Goal: Task Accomplishment & Management: Manage account settings

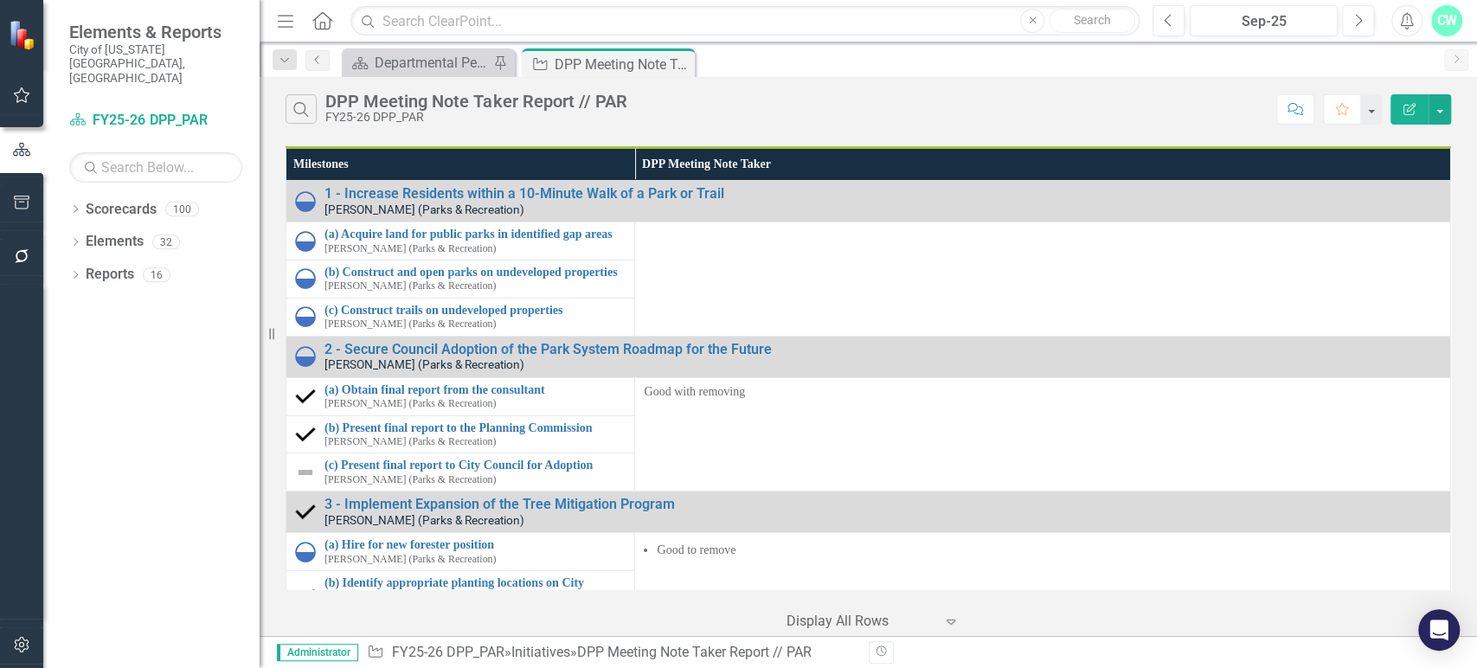
click at [7, 653] on button "button" at bounding box center [22, 645] width 39 height 36
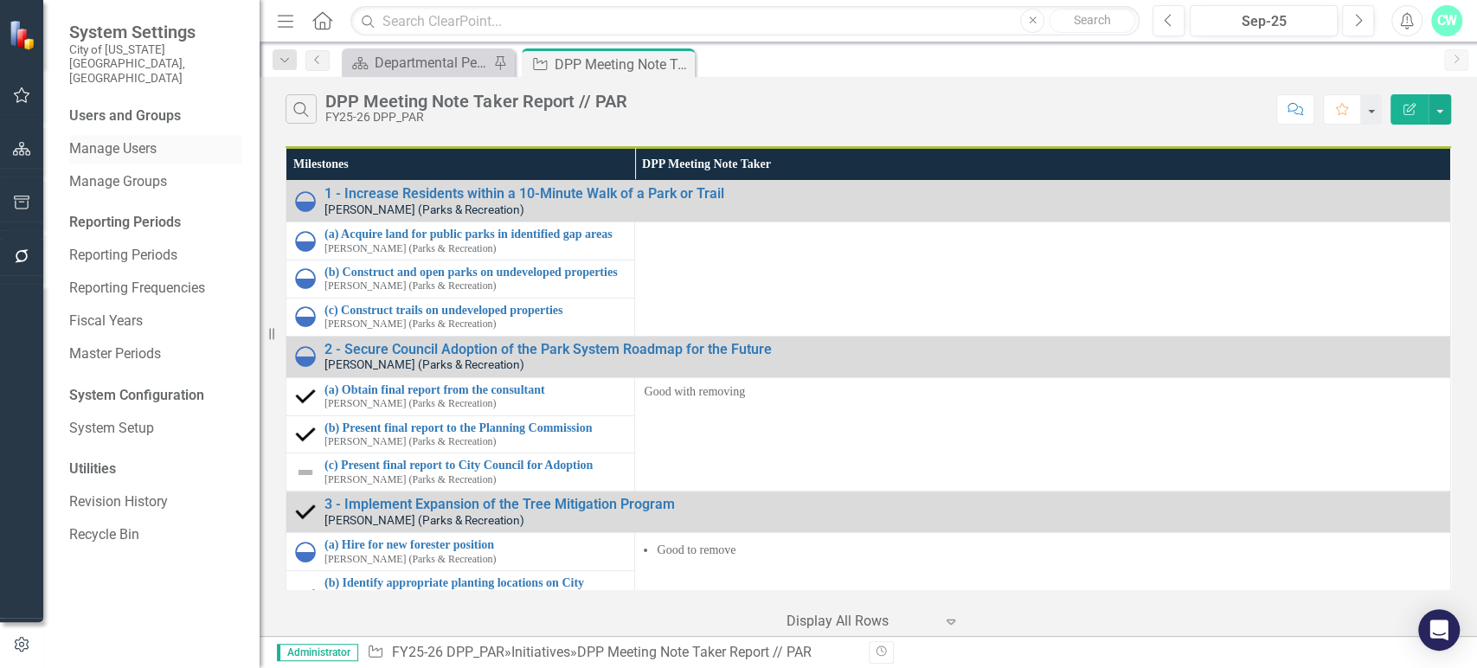
click at [125, 139] on link "Manage Users" at bounding box center [155, 149] width 173 height 20
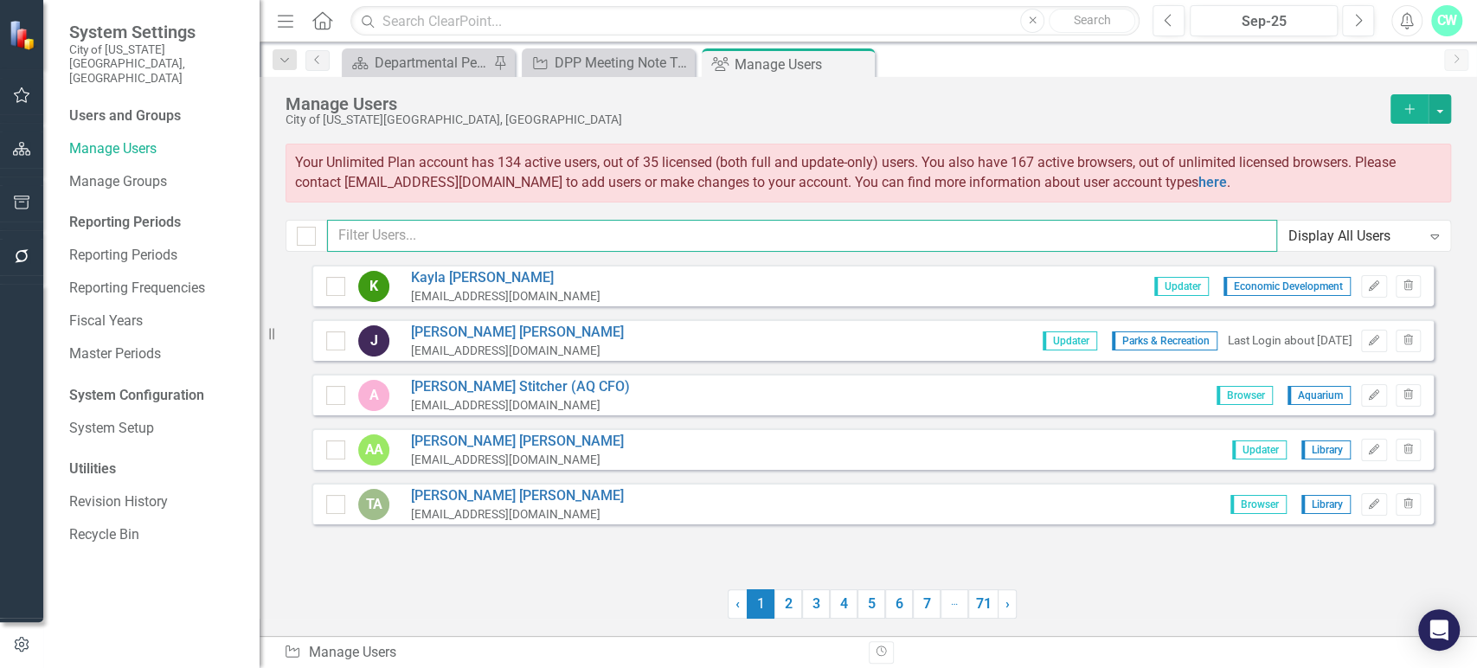
click at [446, 224] on input "text" at bounding box center [802, 236] width 950 height 32
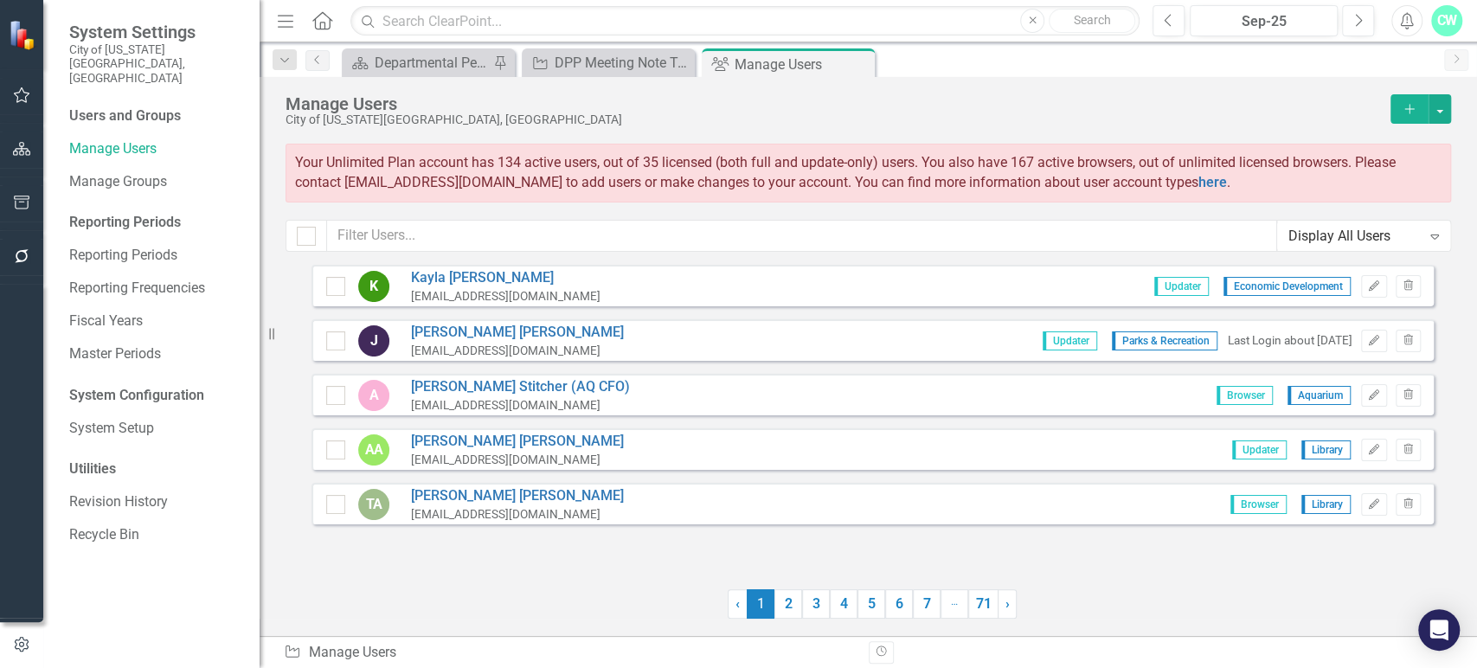
click at [1404, 108] on icon "Add" at bounding box center [1410, 109] width 16 height 12
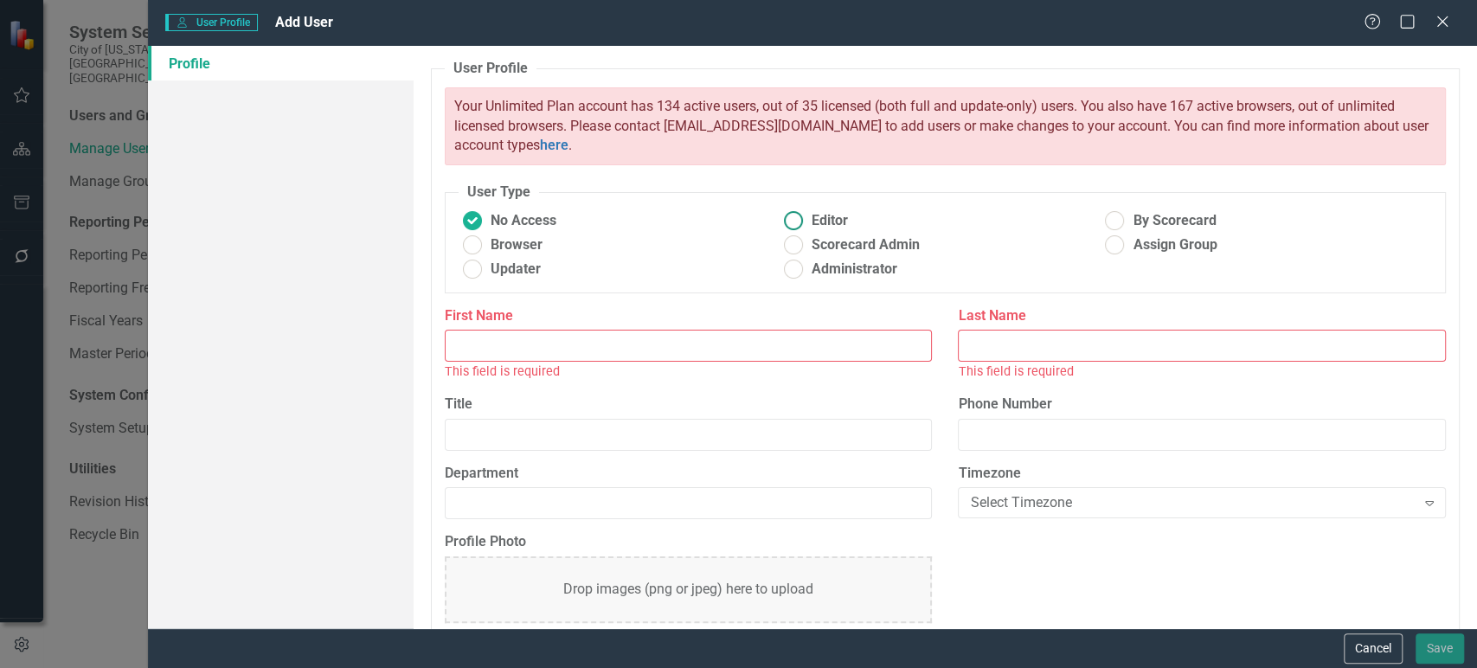
click at [838, 212] on span "Editor" at bounding box center [830, 221] width 36 height 20
click at [807, 212] on input "Editor" at bounding box center [794, 221] width 27 height 27
radio input "true"
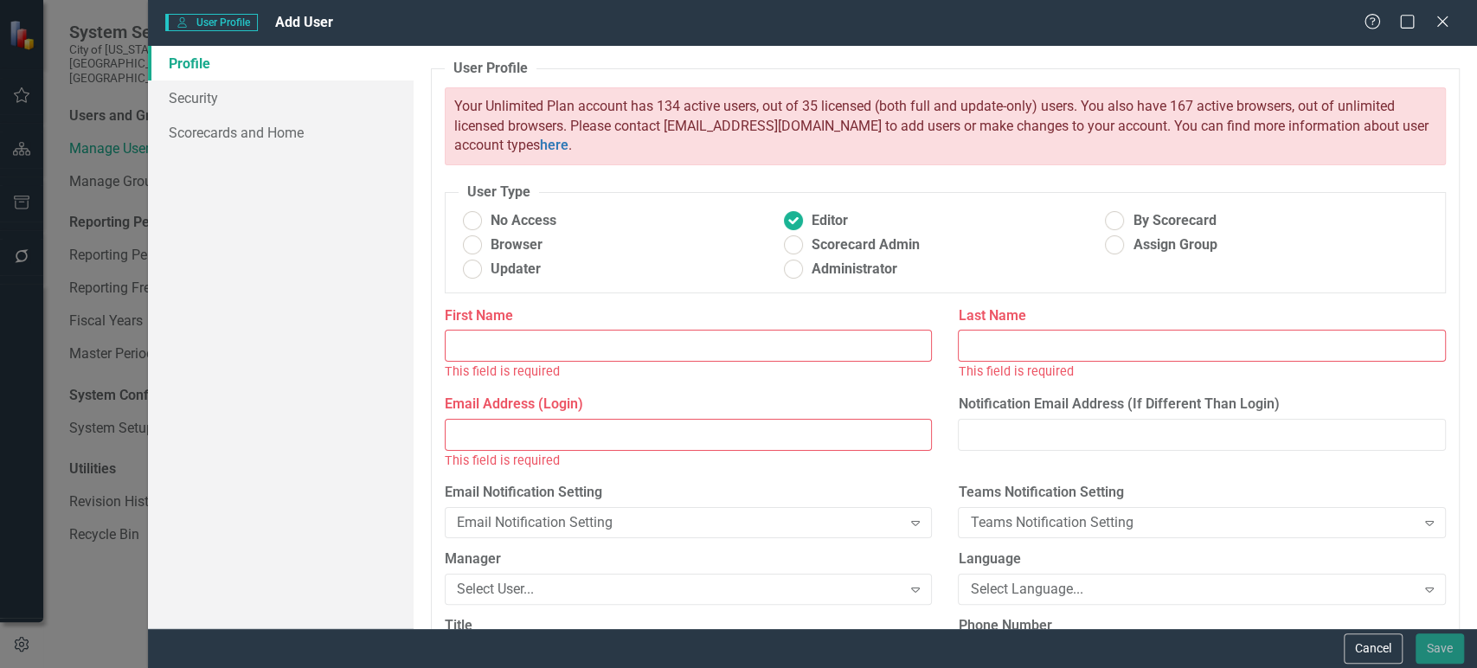
click at [623, 334] on input "First Name" at bounding box center [689, 346] width 488 height 32
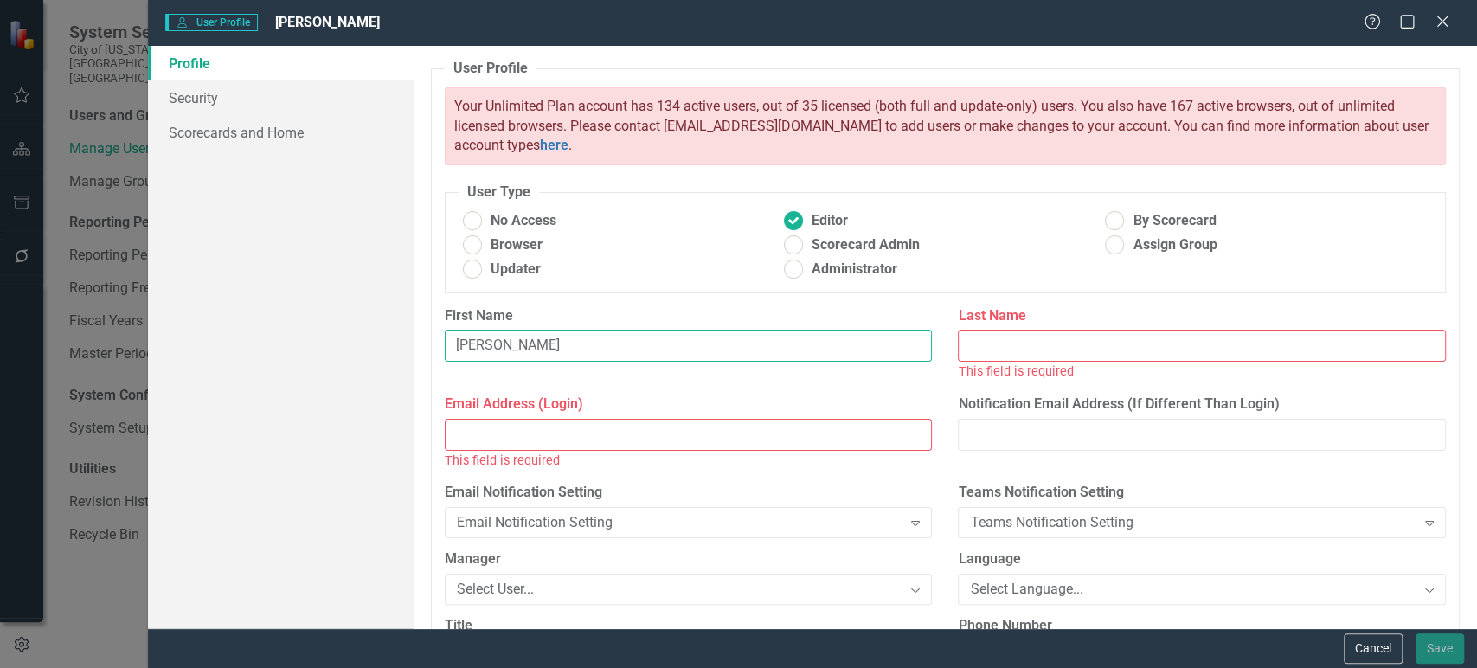
type input "[PERSON_NAME]"
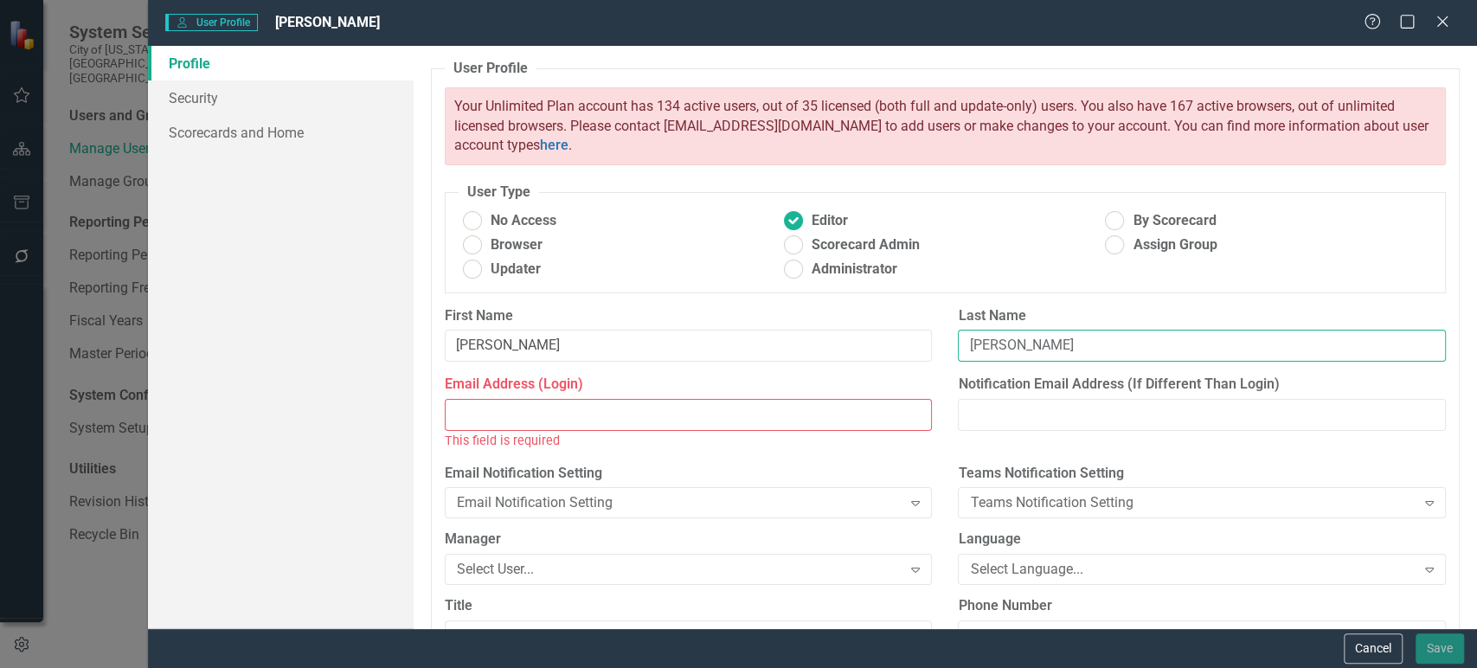
type input "[PERSON_NAME]"
click at [685, 409] on input "Email Address (Login)" at bounding box center [689, 415] width 488 height 32
paste input "[REWORK]"
type input "[REWORK]"
drag, startPoint x: 685, startPoint y: 409, endPoint x: 1013, endPoint y: 713, distance: 447.7
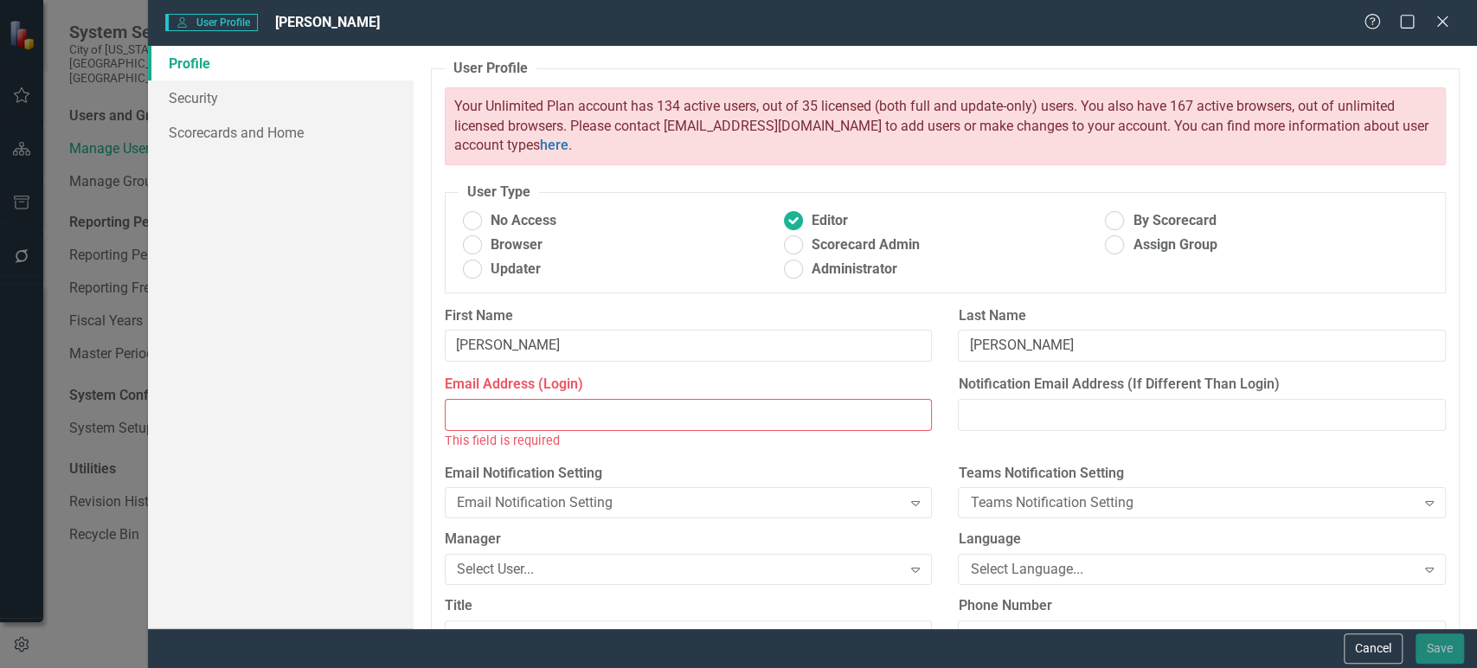
click at [1013, 667] on html "System Settings City of [US_STATE][GEOGRAPHIC_DATA], [GEOGRAPHIC_DATA] Users an…" at bounding box center [738, 334] width 1477 height 668
paste input "[REWORK]"
type input "[REWORK]"
drag, startPoint x: 540, startPoint y: 409, endPoint x: 288, endPoint y: 414, distance: 251.9
click at [288, 414] on div "Profile Security Scorecards and Home User Profile ClearPoint has a wealth of op…" at bounding box center [812, 337] width 1329 height 582
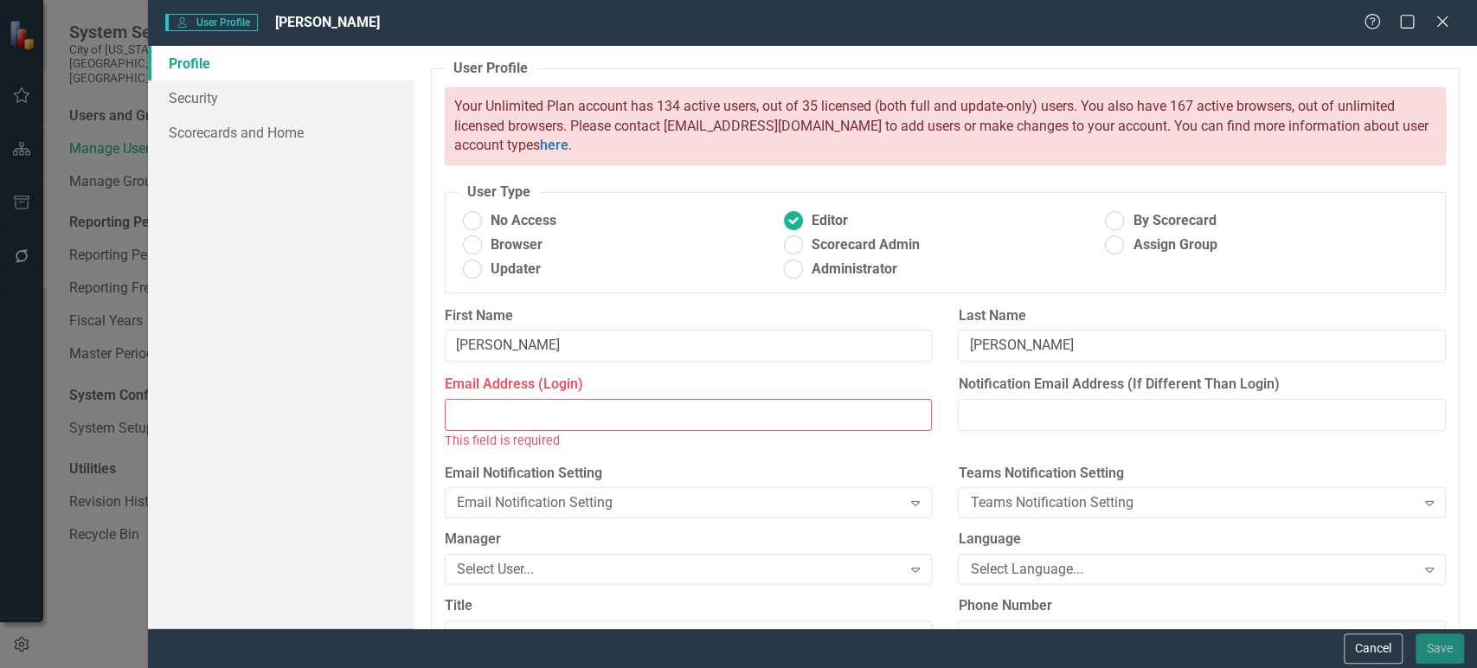
paste input "[REWORK]"
type input "[REWORK]"
paste input "[EMAIL_ADDRESS][DOMAIN_NAME]"
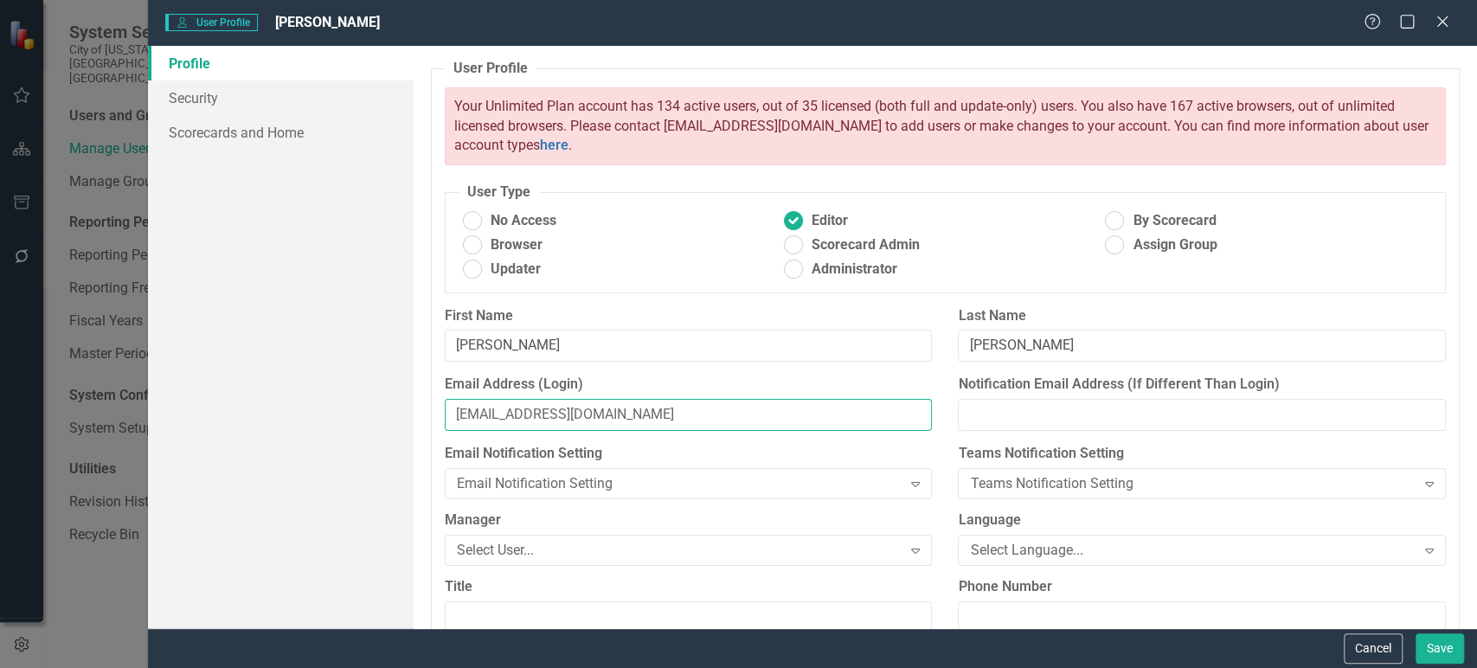
scroll to position [230, 0]
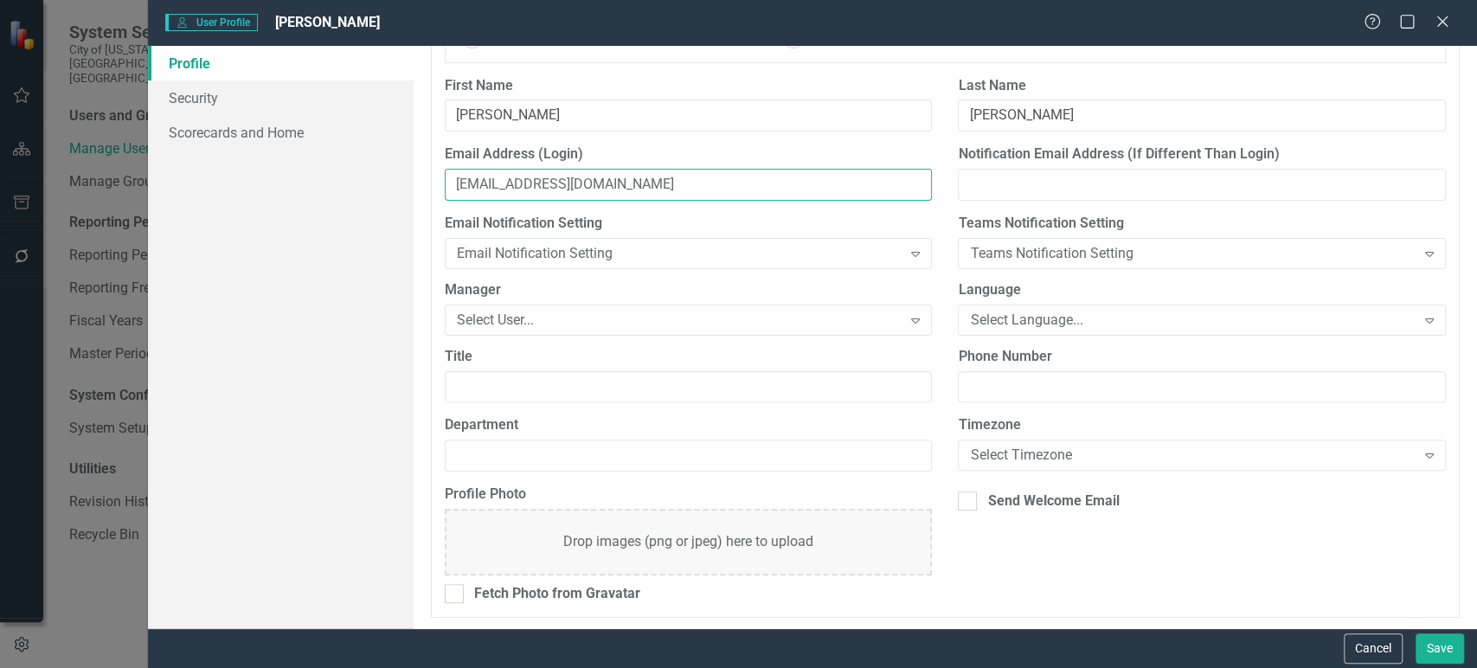
type input "[EMAIL_ADDRESS][DOMAIN_NAME]"
click at [594, 386] on input "Title" at bounding box center [689, 387] width 488 height 32
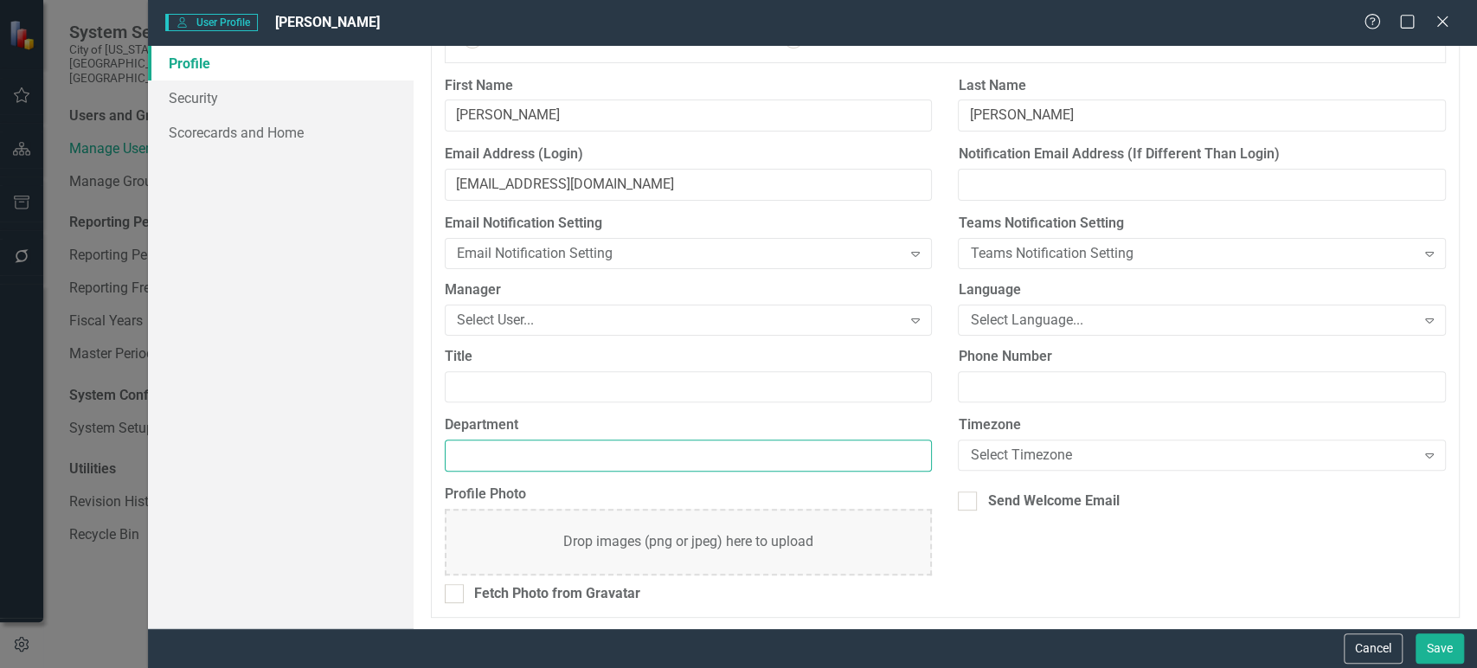
click at [528, 441] on input "Department" at bounding box center [689, 456] width 488 height 32
type input "Finance"
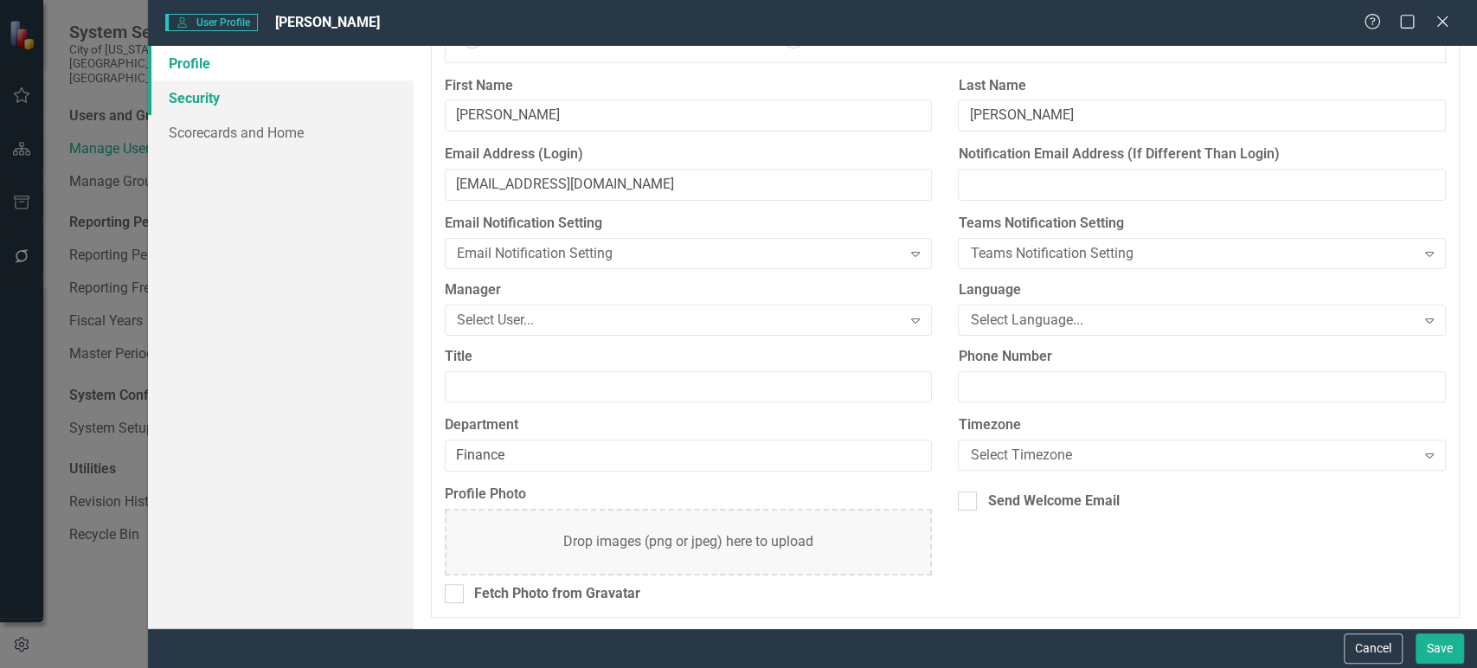
click at [228, 98] on link "Security" at bounding box center [281, 97] width 266 height 35
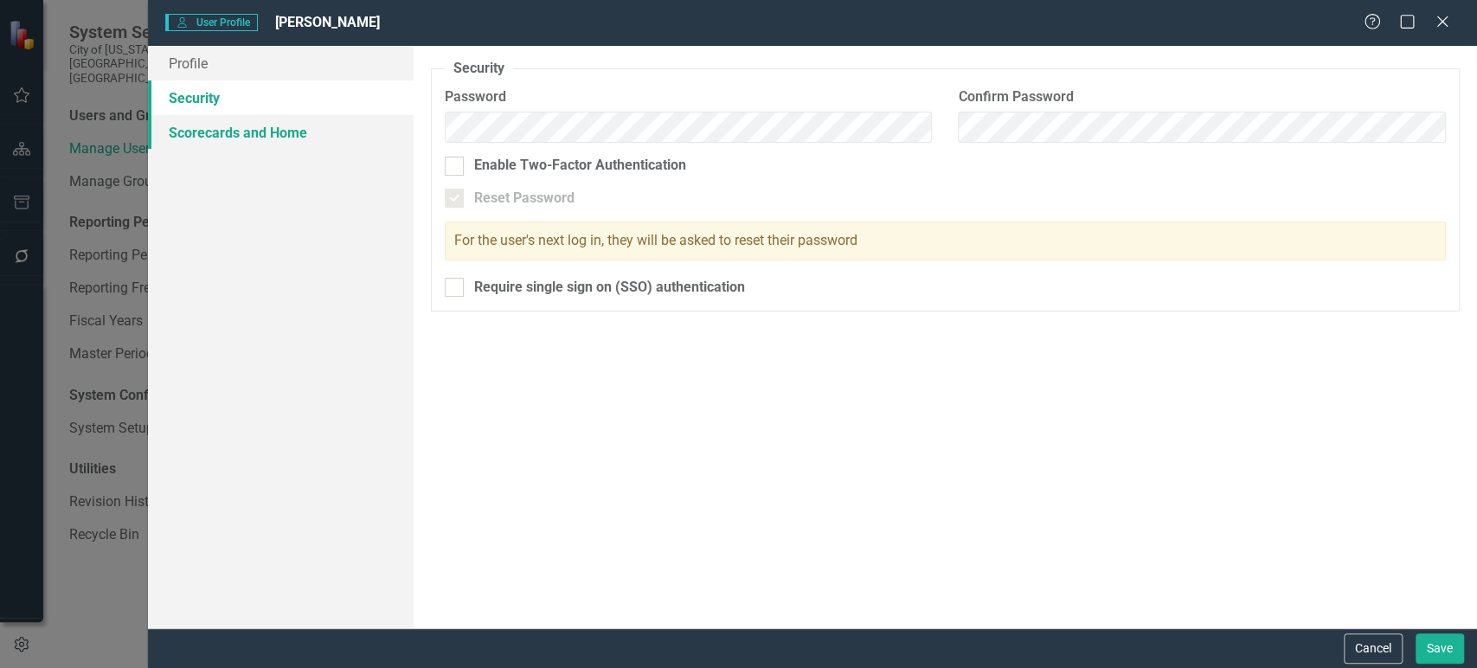
click at [222, 126] on link "Scorecards and Home" at bounding box center [281, 132] width 266 height 35
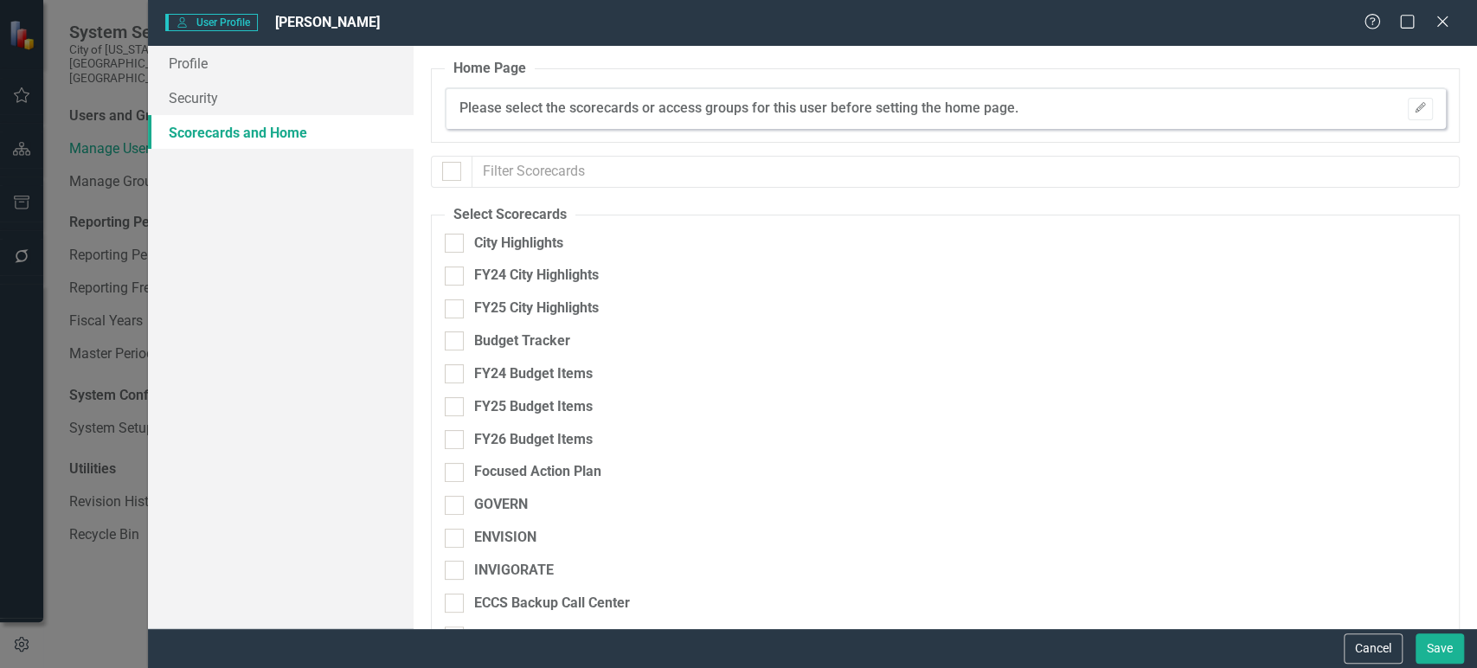
checkbox input "false"
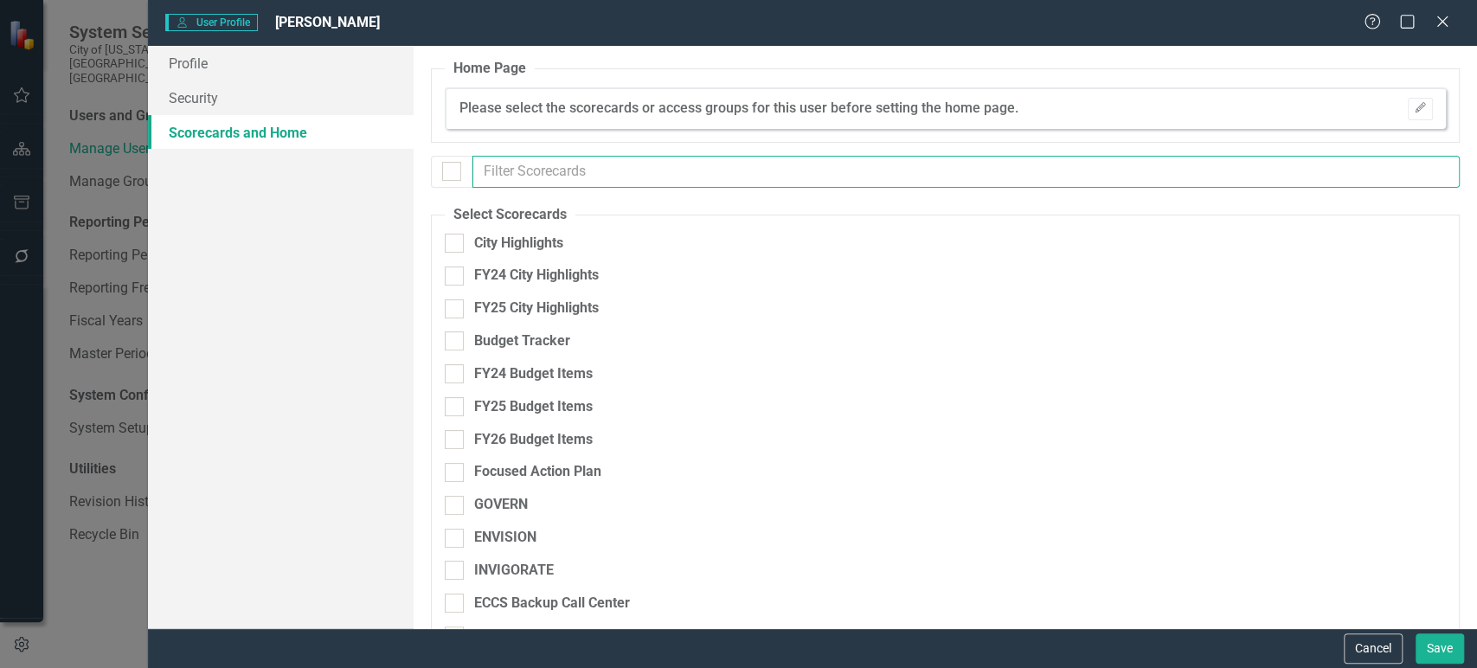
click at [531, 171] on input "text" at bounding box center [967, 172] width 988 height 32
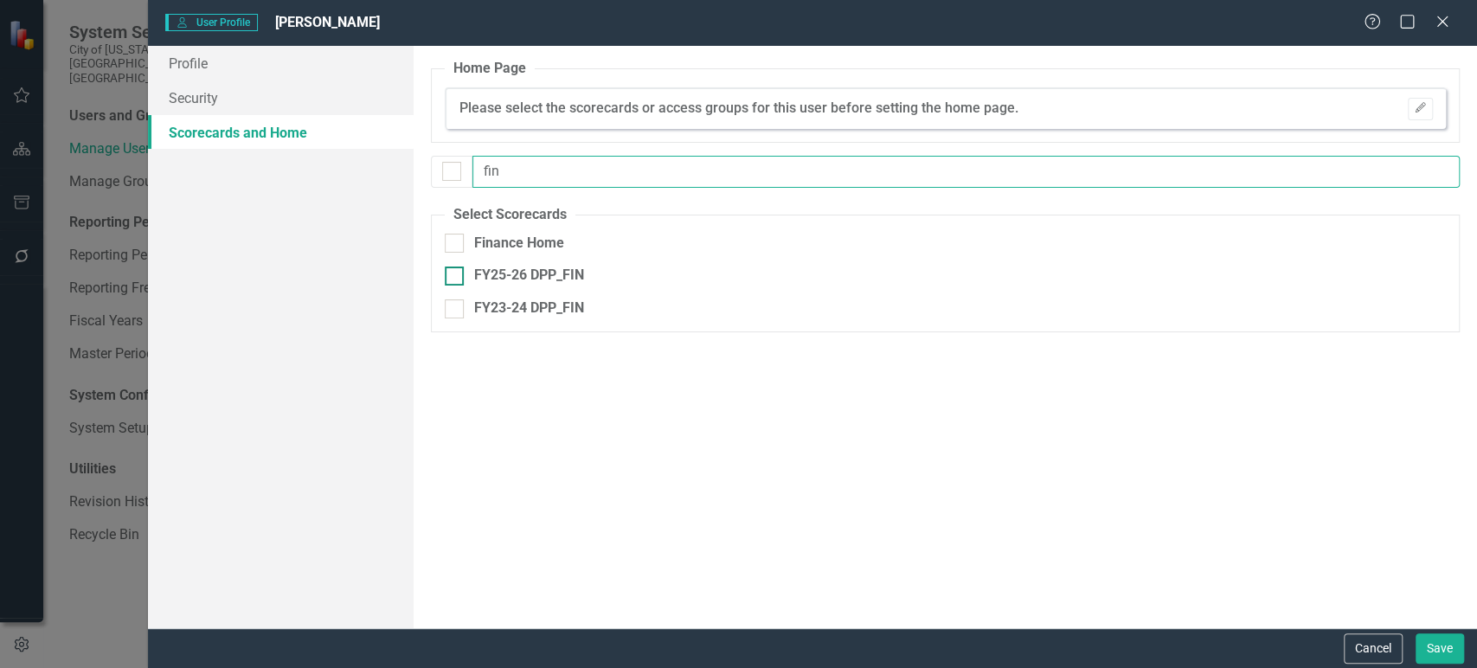
type input "fin"
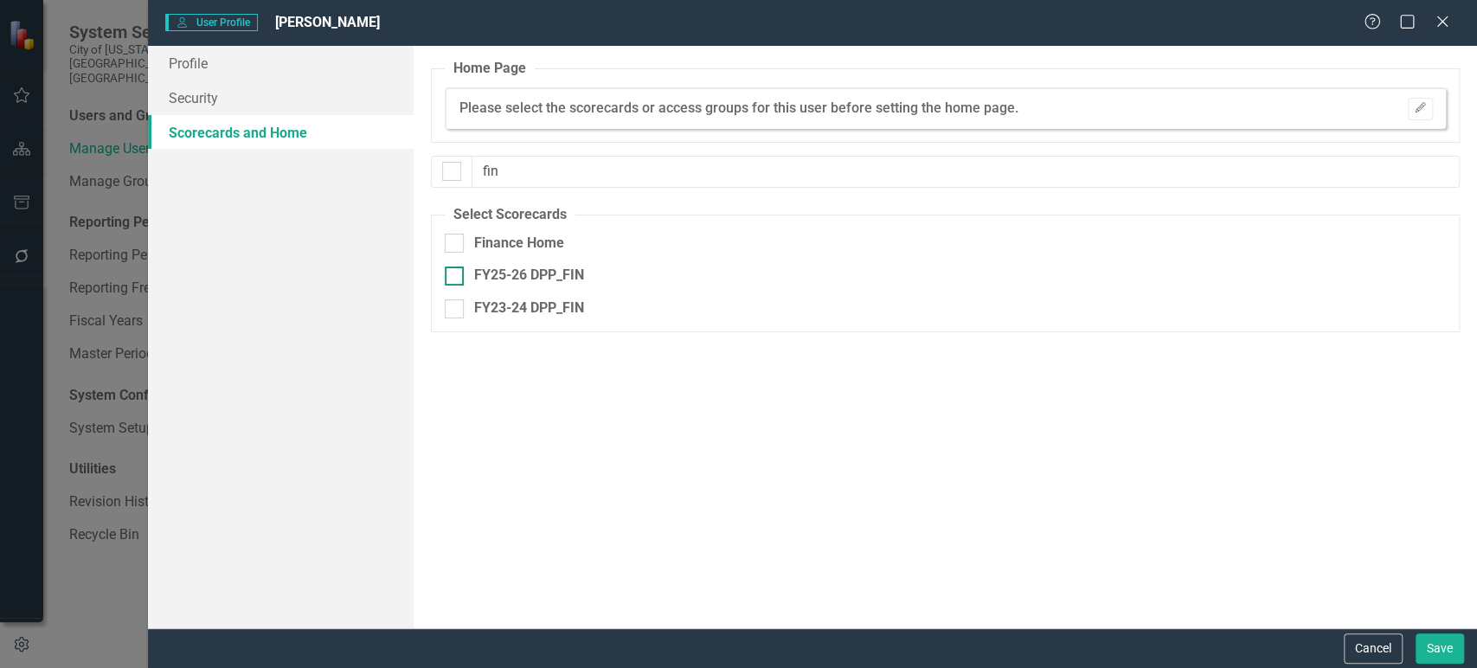
click at [460, 280] on div at bounding box center [454, 276] width 19 height 19
click at [456, 278] on input "FY25-26 DPP_FIN" at bounding box center [450, 272] width 11 height 11
checkbox input "true"
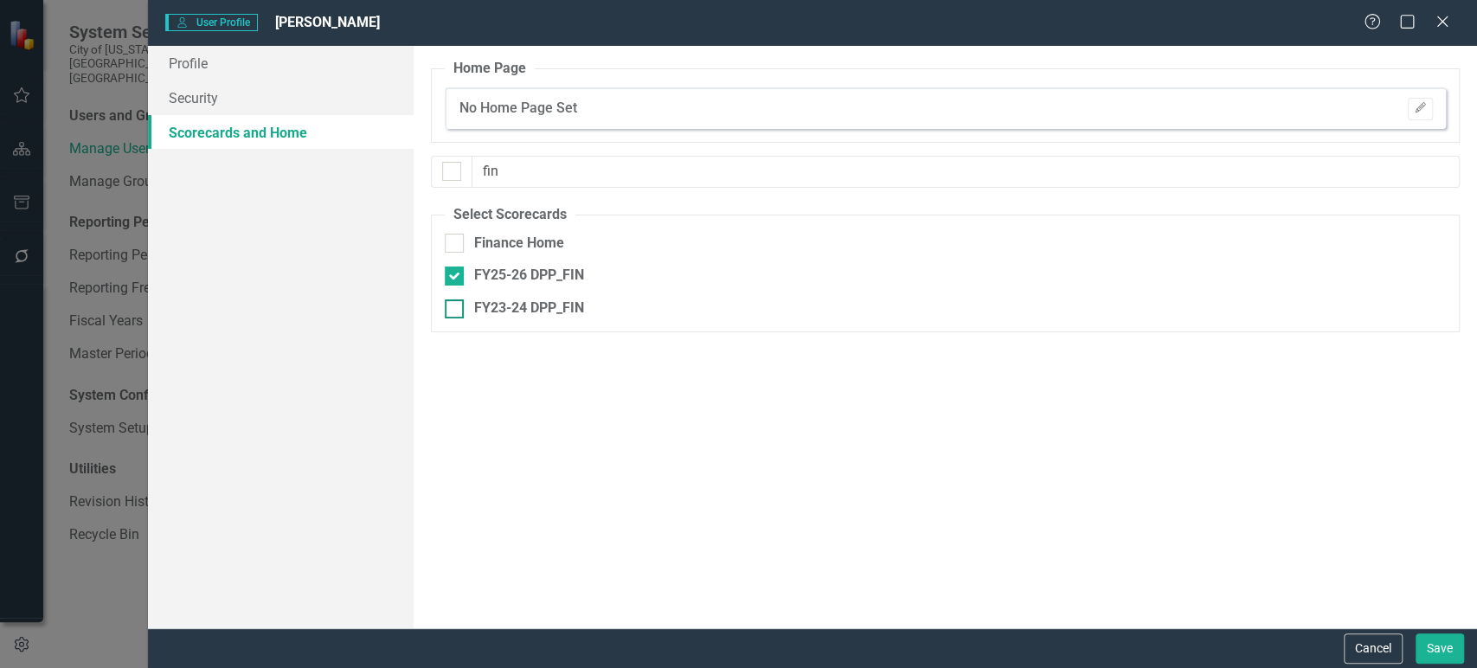
click at [461, 312] on div at bounding box center [454, 308] width 19 height 19
click at [456, 311] on input "FY23-24 DPP_FIN" at bounding box center [450, 304] width 11 height 11
checkbox input "true"
click at [460, 238] on div at bounding box center [454, 243] width 19 height 19
click at [456, 238] on input "Finance Home" at bounding box center [450, 239] width 11 height 11
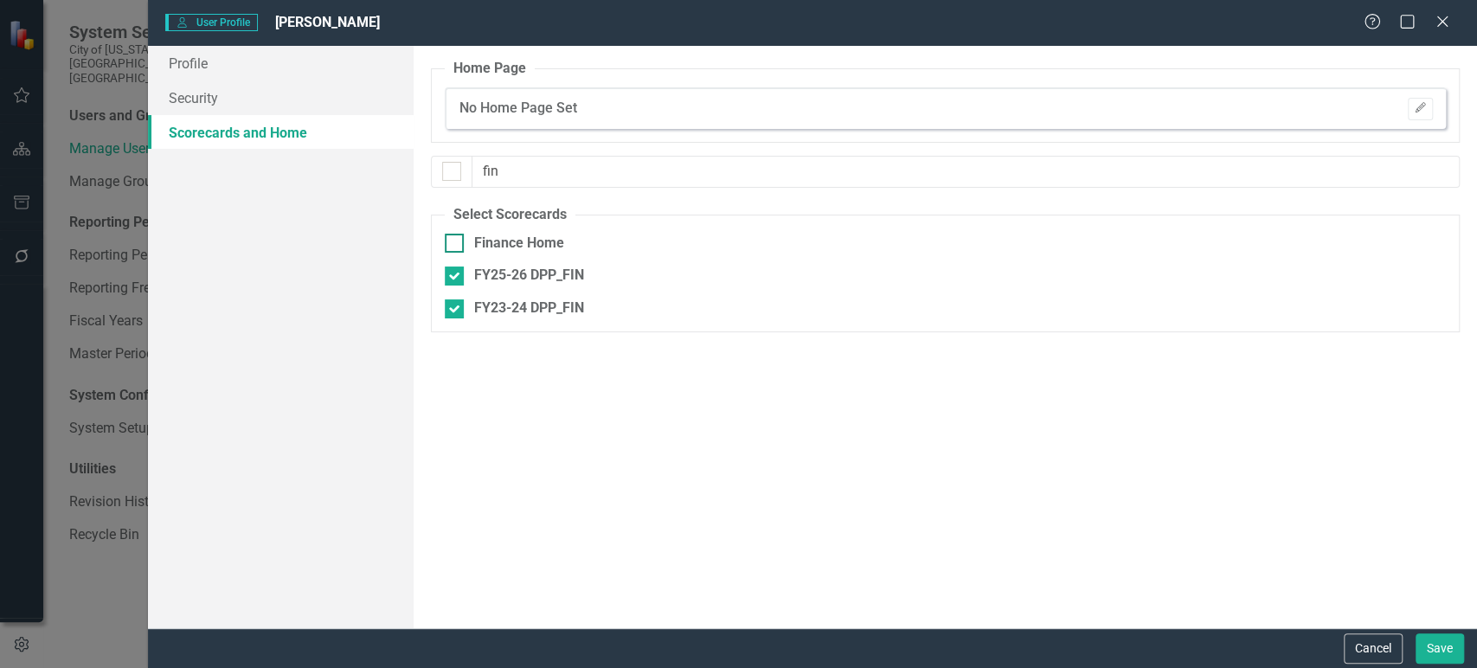
checkbox input "true"
click at [1423, 656] on button "Save" at bounding box center [1440, 649] width 48 height 30
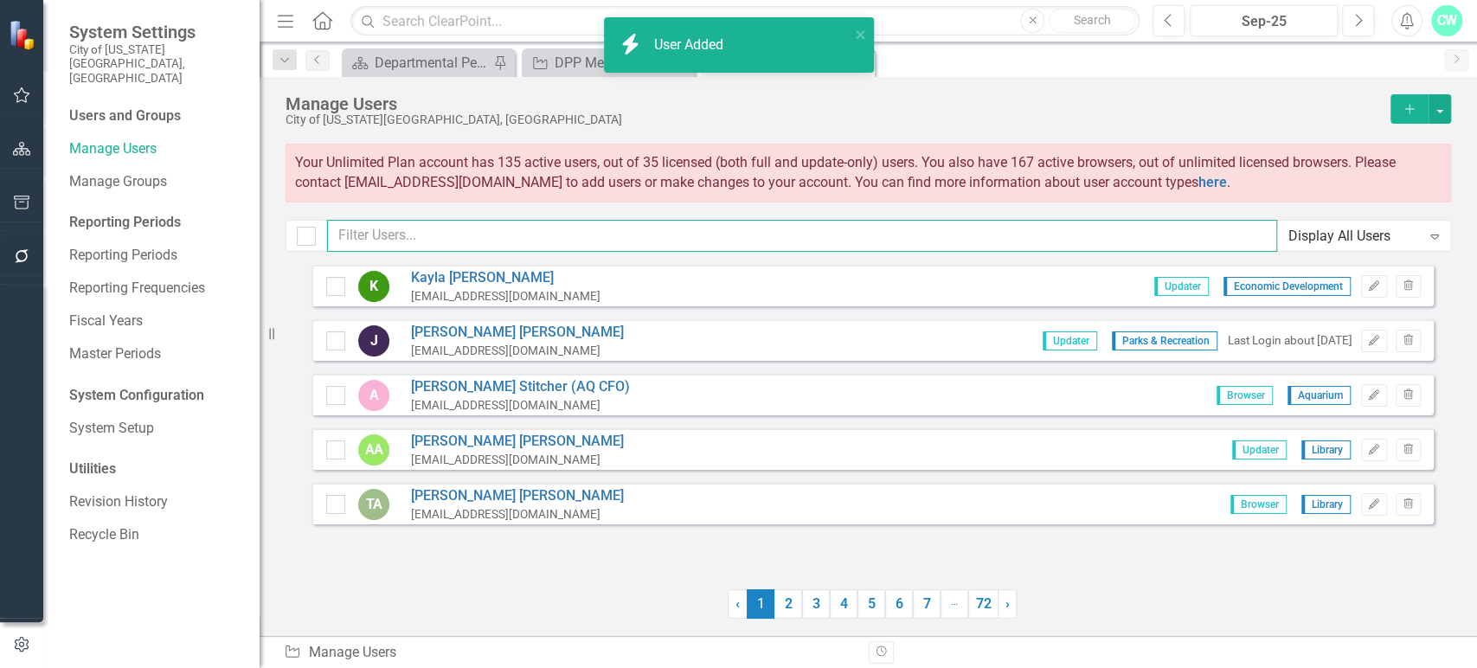
click at [500, 228] on input "text" at bounding box center [802, 236] width 950 height 32
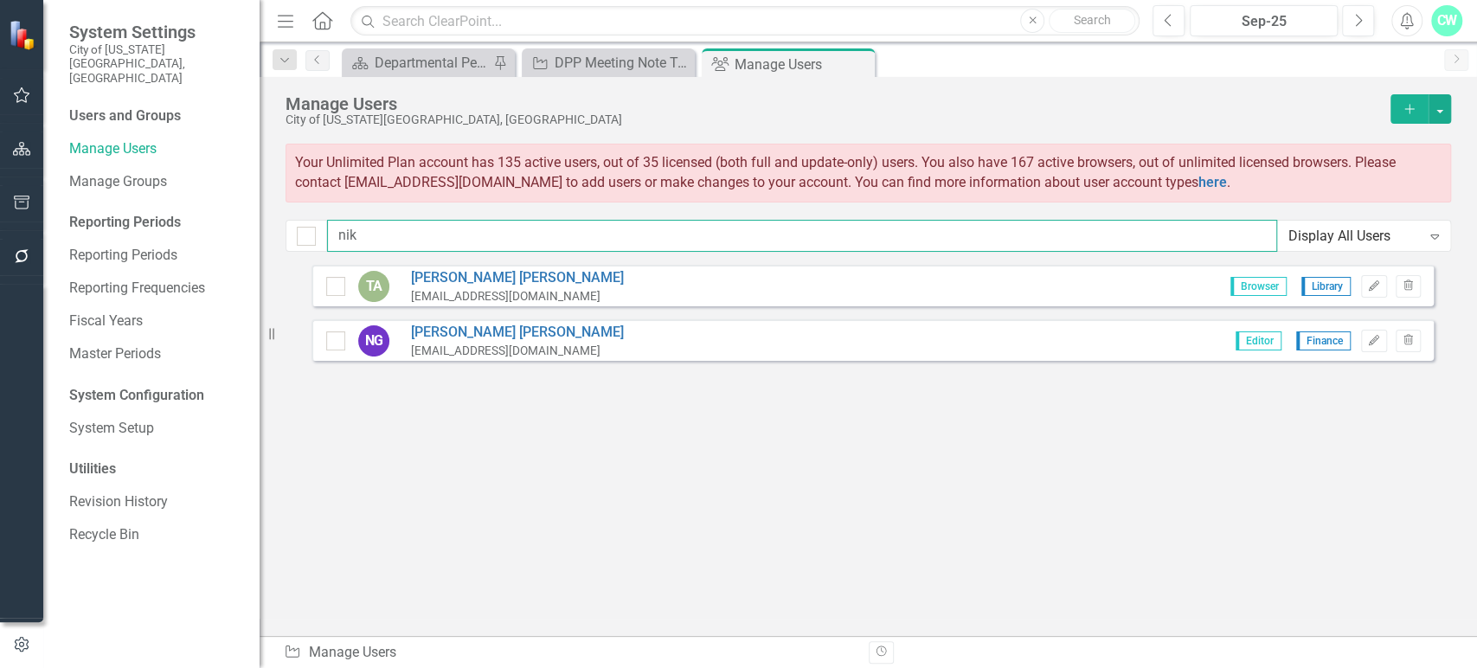
type input "nik"
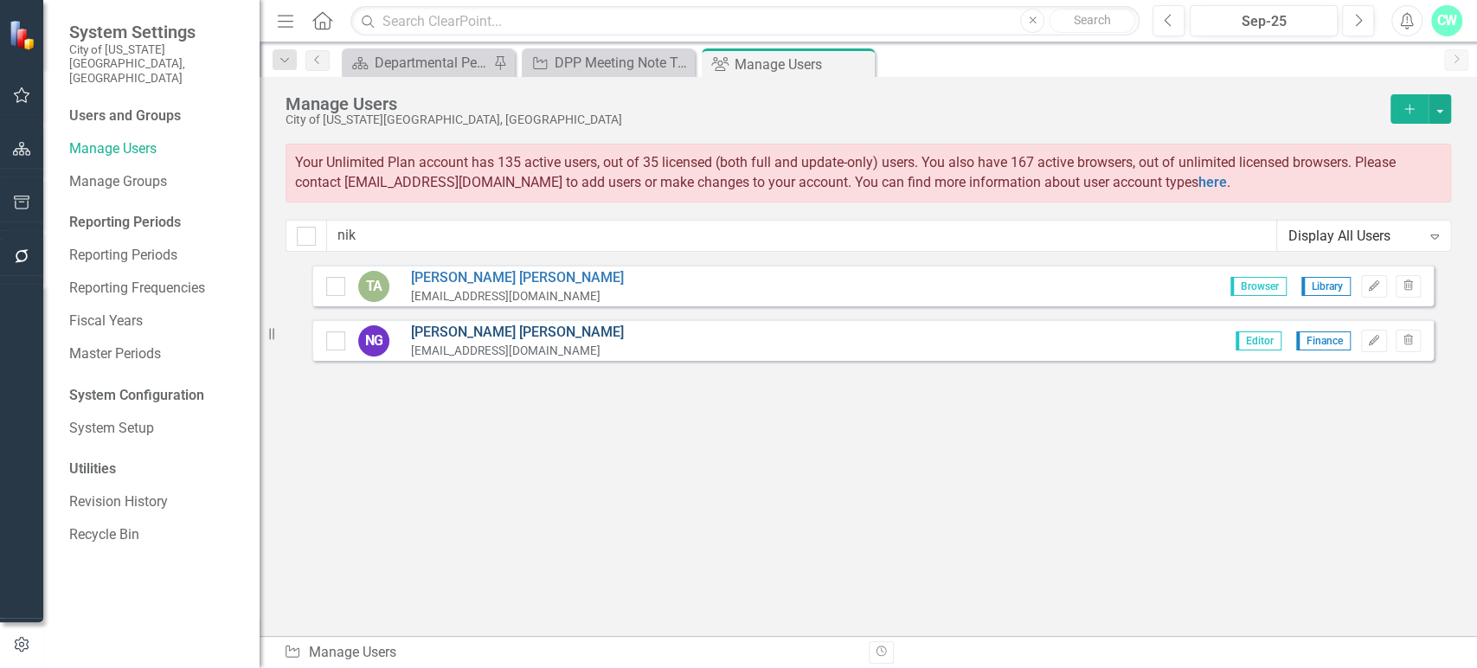
click at [444, 322] on div "NG [PERSON_NAME] [EMAIL_ADDRESS][DOMAIN_NAME] Editor Finance Edit Trash" at bounding box center [873, 340] width 1123 height 42
click at [444, 323] on link "[PERSON_NAME]" at bounding box center [517, 333] width 213 height 20
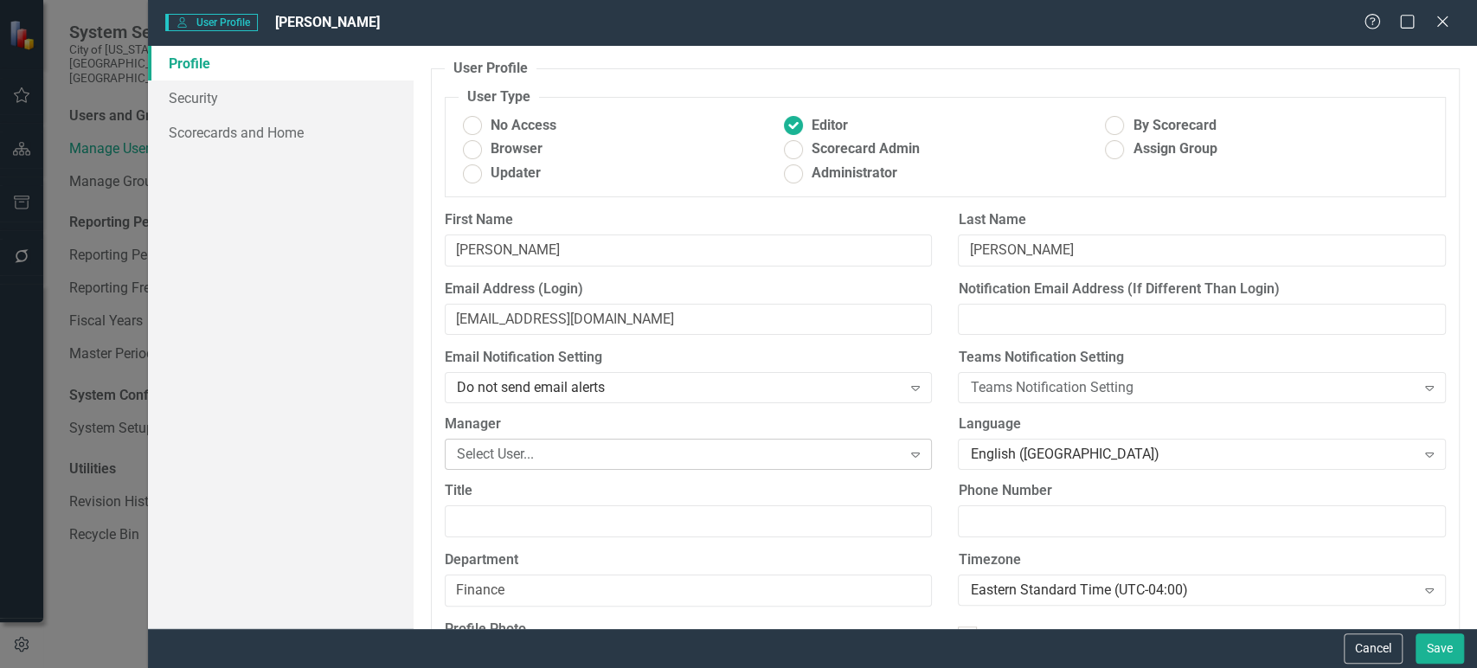
scroll to position [134, 0]
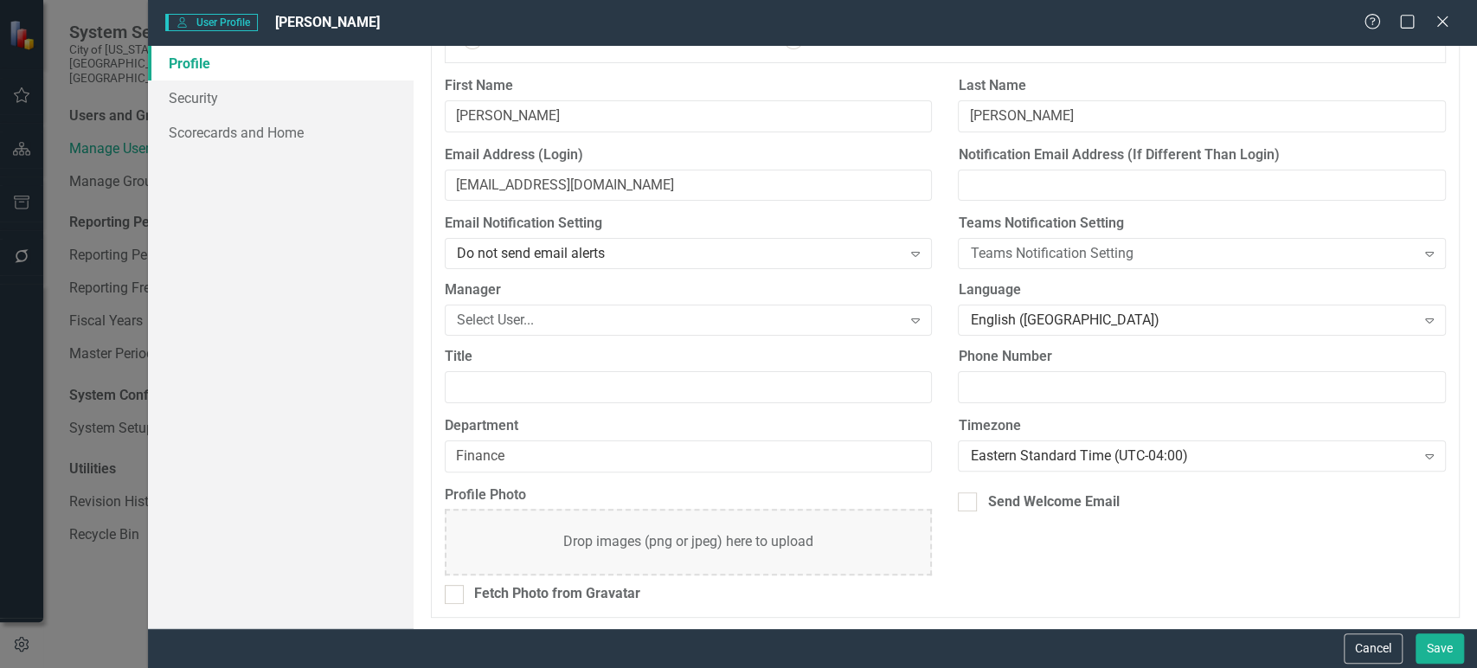
click at [1088, 517] on div "Send Welcome Email" at bounding box center [1202, 506] width 514 height 40
click at [1088, 511] on div "Send Welcome Email" at bounding box center [1202, 506] width 514 height 40
click at [1097, 498] on div "Send Welcome Email" at bounding box center [1054, 502] width 132 height 20
click at [969, 498] on input "Send Welcome Email" at bounding box center [963, 497] width 11 height 11
checkbox input "true"
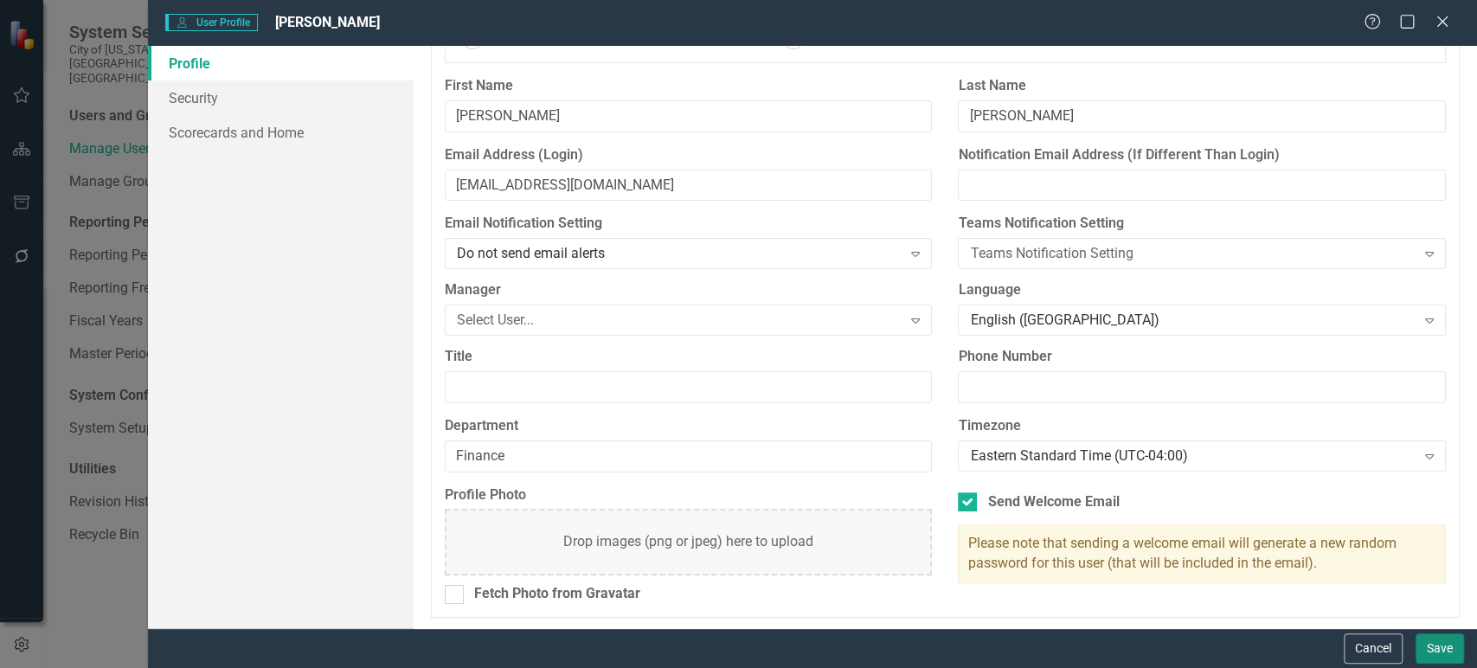
click at [1435, 649] on button "Save" at bounding box center [1440, 649] width 48 height 30
